Goal: Information Seeking & Learning: Learn about a topic

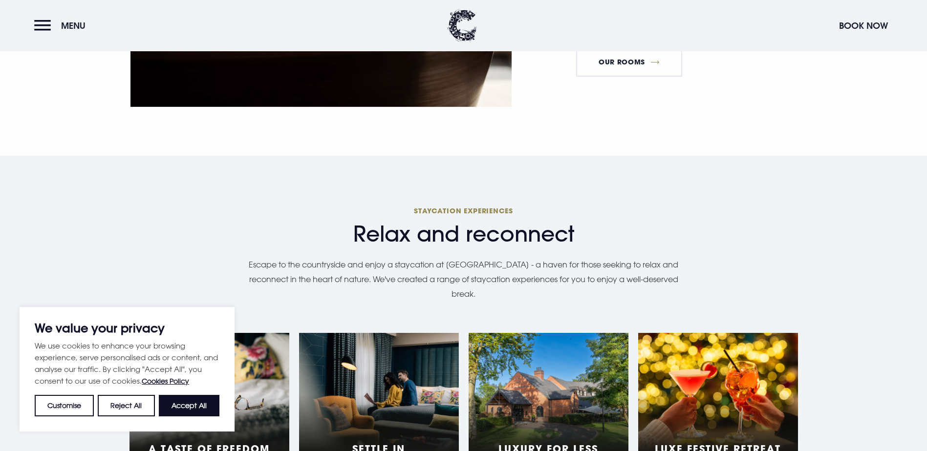
scroll to position [928, 0]
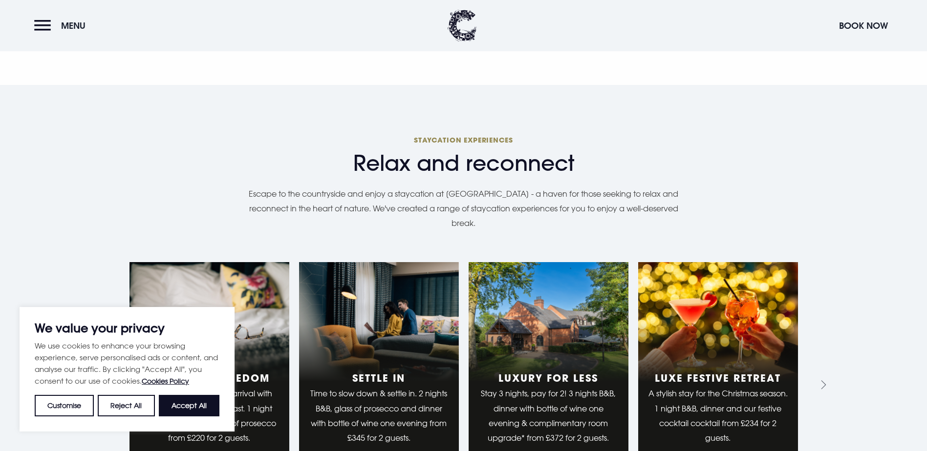
click at [182, 409] on button "Accept All" at bounding box center [189, 405] width 61 height 21
checkbox input "true"
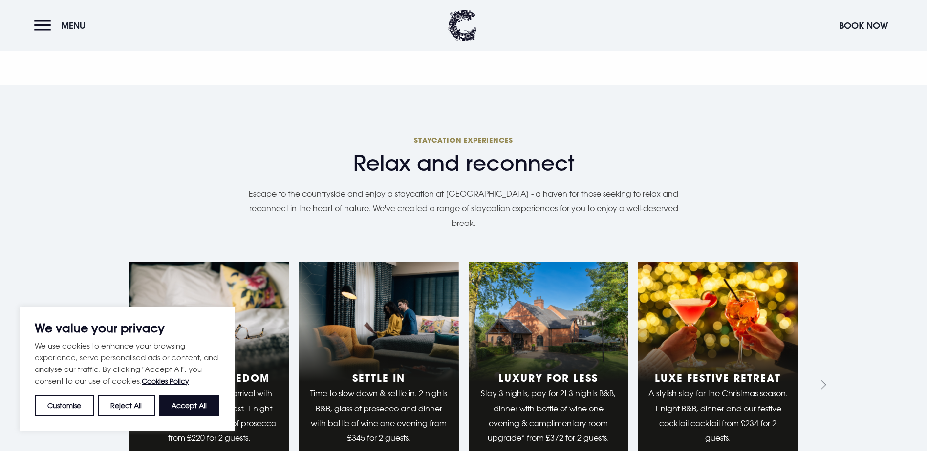
checkbox input "true"
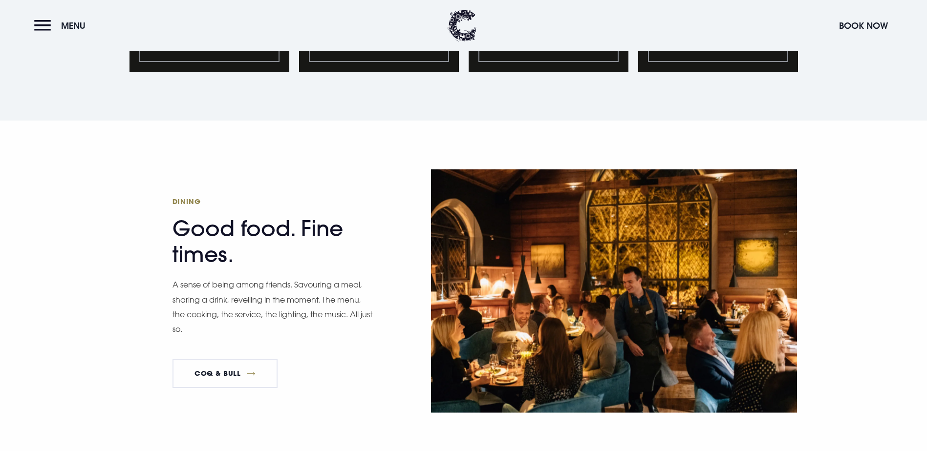
scroll to position [1368, 0]
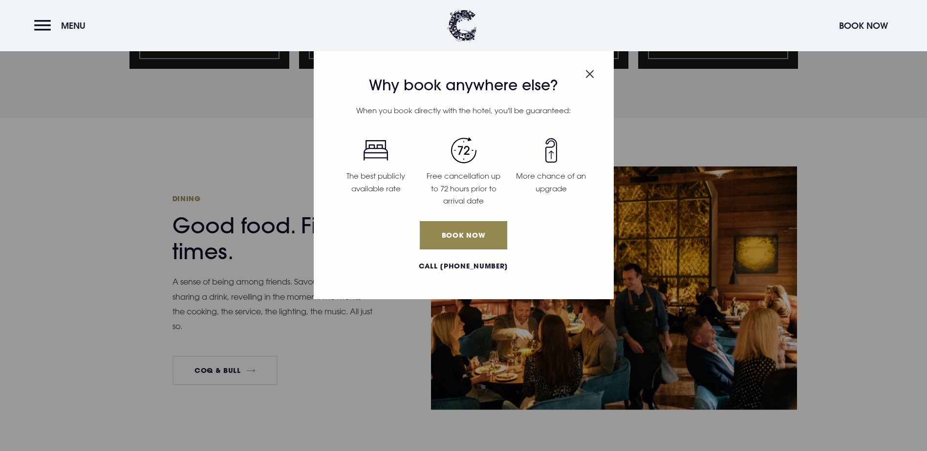
click at [589, 72] on img "Close modal" at bounding box center [589, 74] width 9 height 8
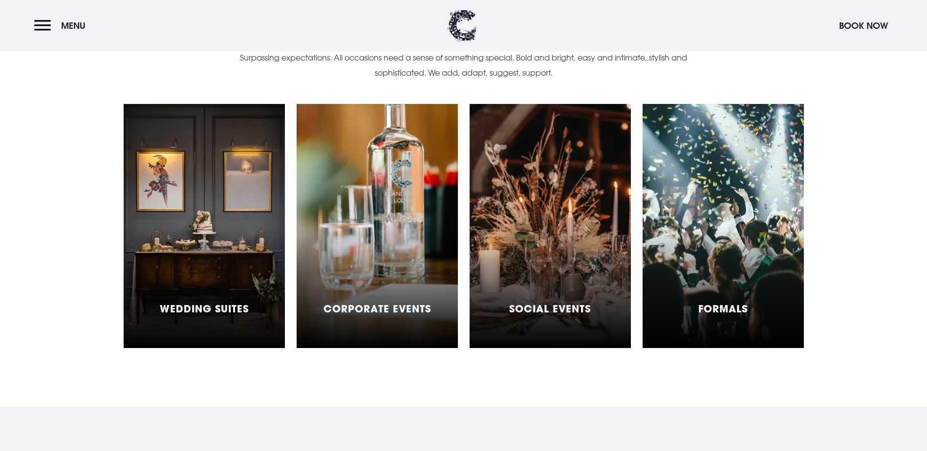
scroll to position [2931, 0]
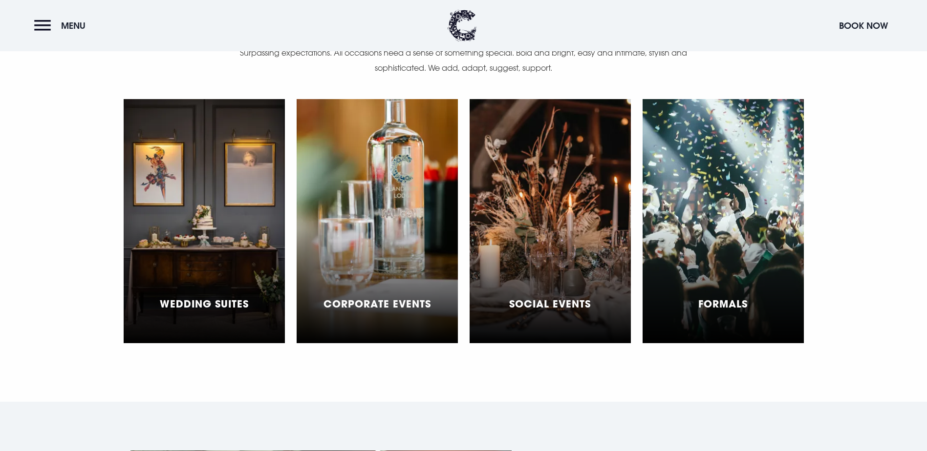
click at [196, 186] on div "Wedding Suites" at bounding box center [204, 221] width 161 height 244
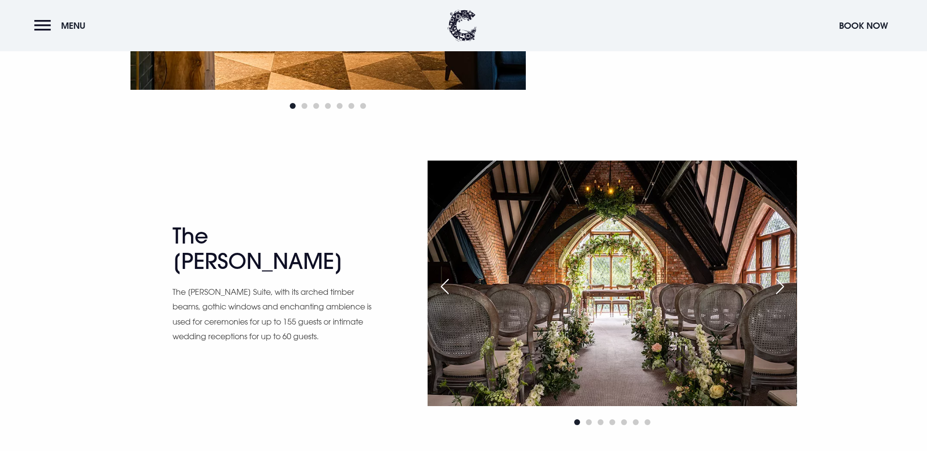
scroll to position [1612, 0]
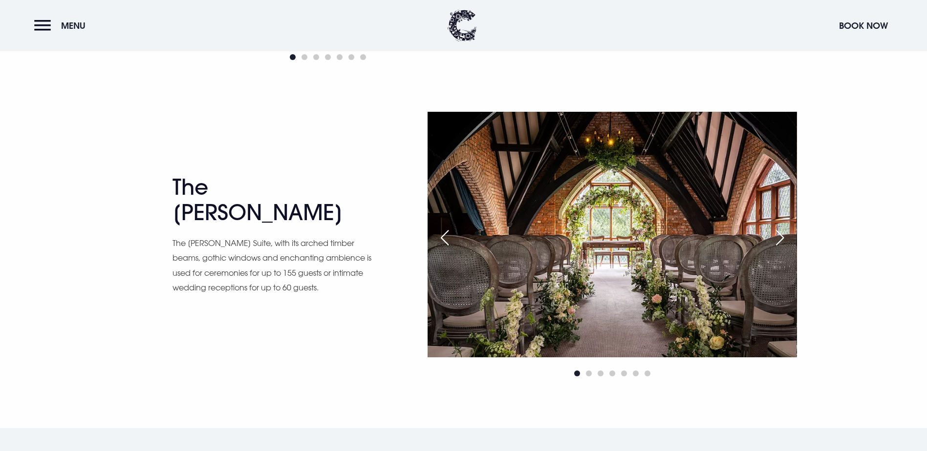
click at [784, 237] on div "Next slide" at bounding box center [779, 237] width 24 height 21
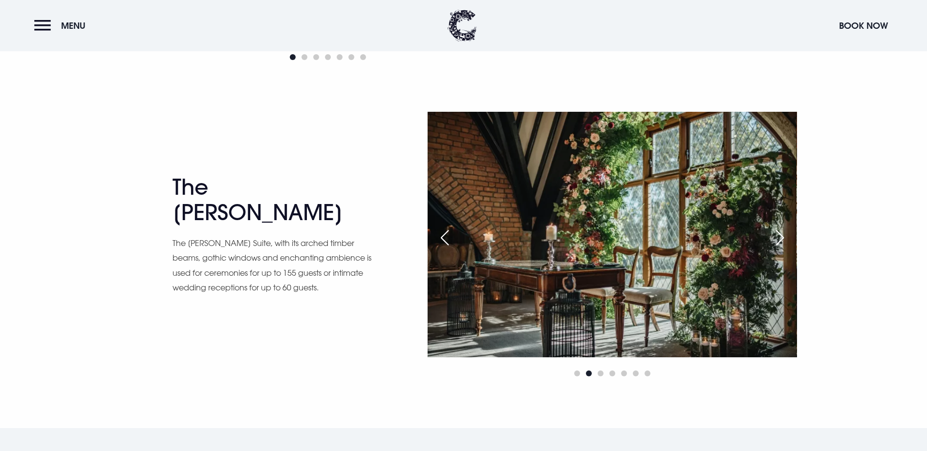
click at [784, 237] on div "Next slide" at bounding box center [779, 237] width 24 height 21
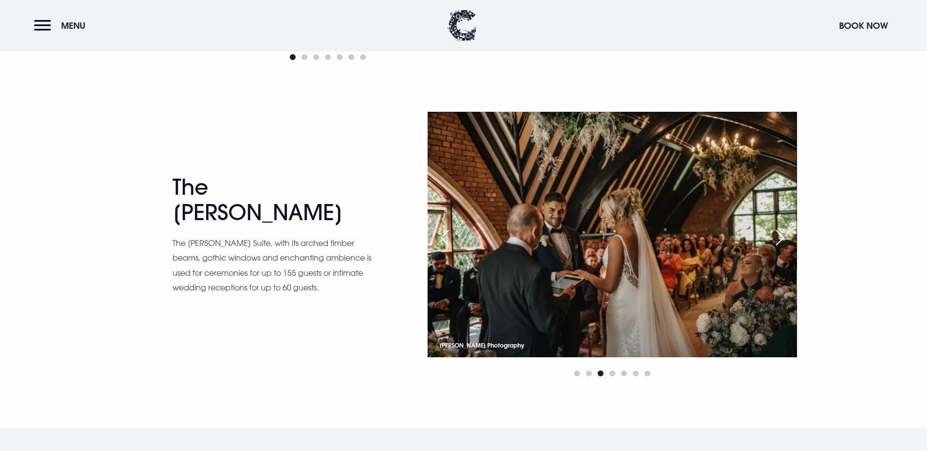
click at [784, 237] on div "Next slide" at bounding box center [779, 237] width 24 height 21
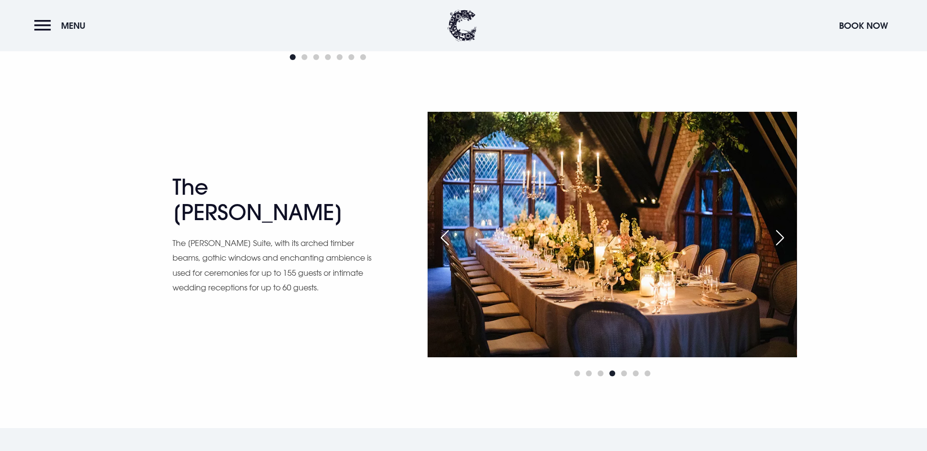
click at [784, 237] on div "Next slide" at bounding box center [779, 237] width 24 height 21
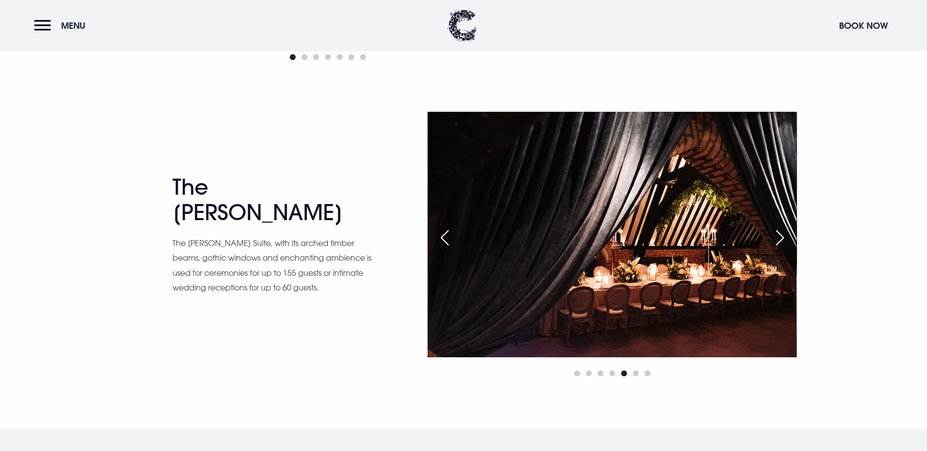
click at [784, 237] on div "Next slide" at bounding box center [779, 237] width 24 height 21
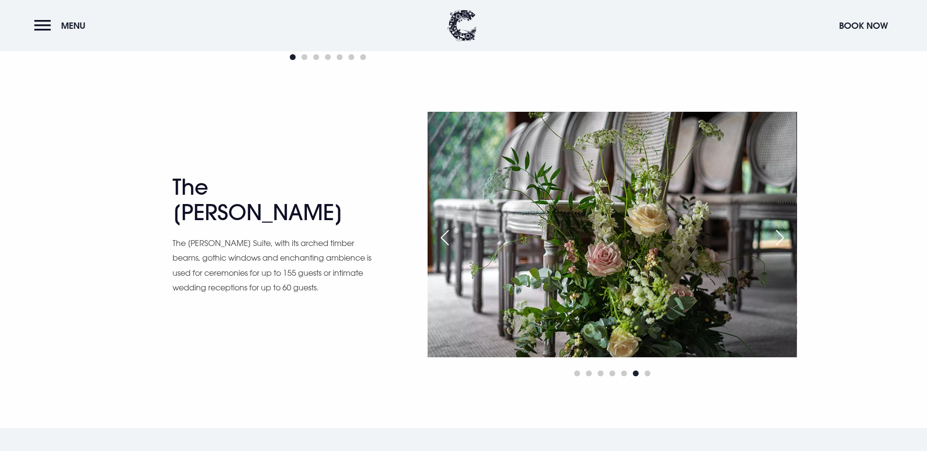
click at [780, 237] on div "Next slide" at bounding box center [779, 237] width 24 height 21
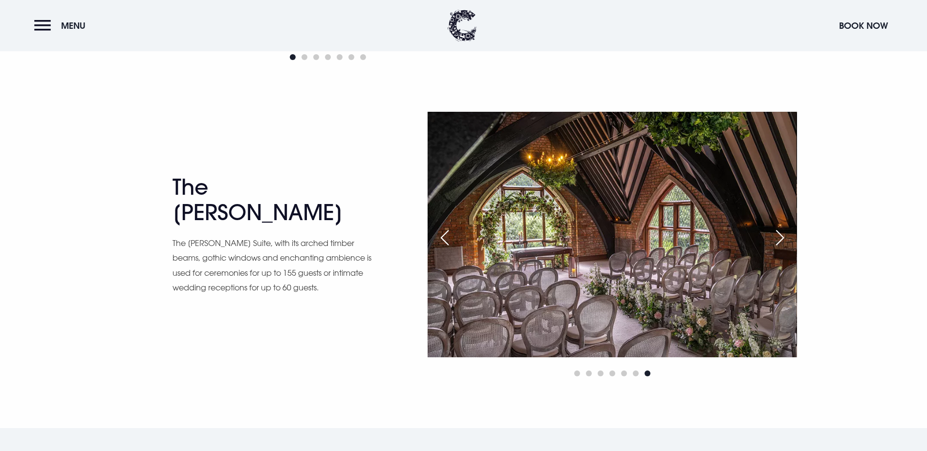
click at [780, 237] on div "Next slide" at bounding box center [779, 237] width 24 height 21
